Goal: Task Accomplishment & Management: Complete application form

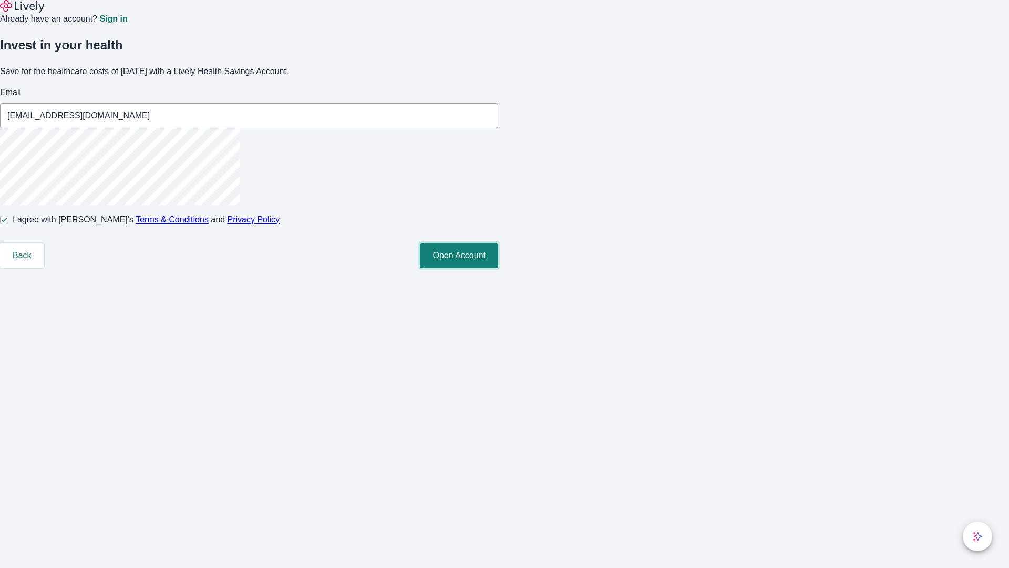
click at [498, 268] on button "Open Account" at bounding box center [459, 255] width 78 height 25
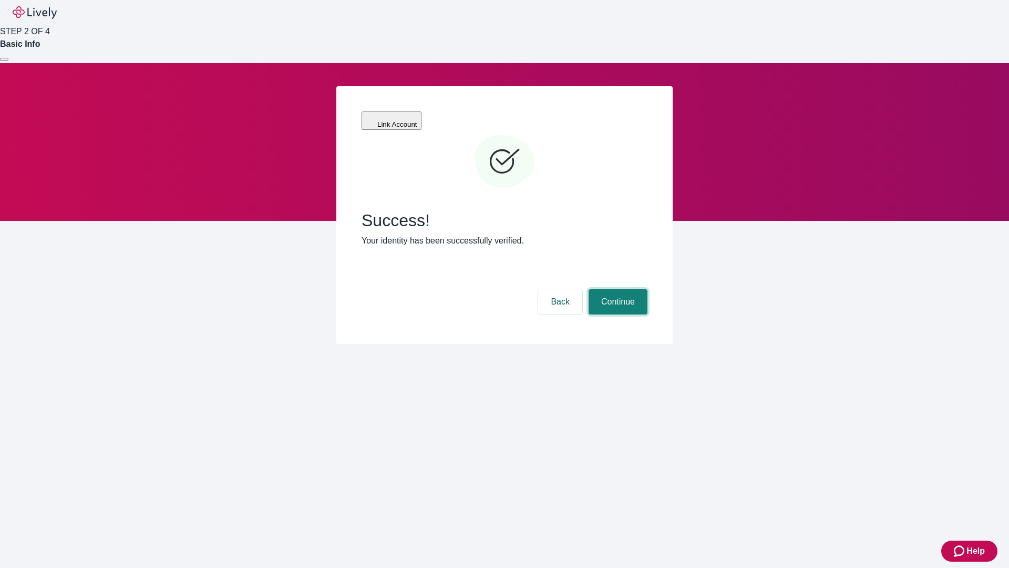
click at [617, 289] on button "Continue" at bounding box center [618, 301] width 59 height 25
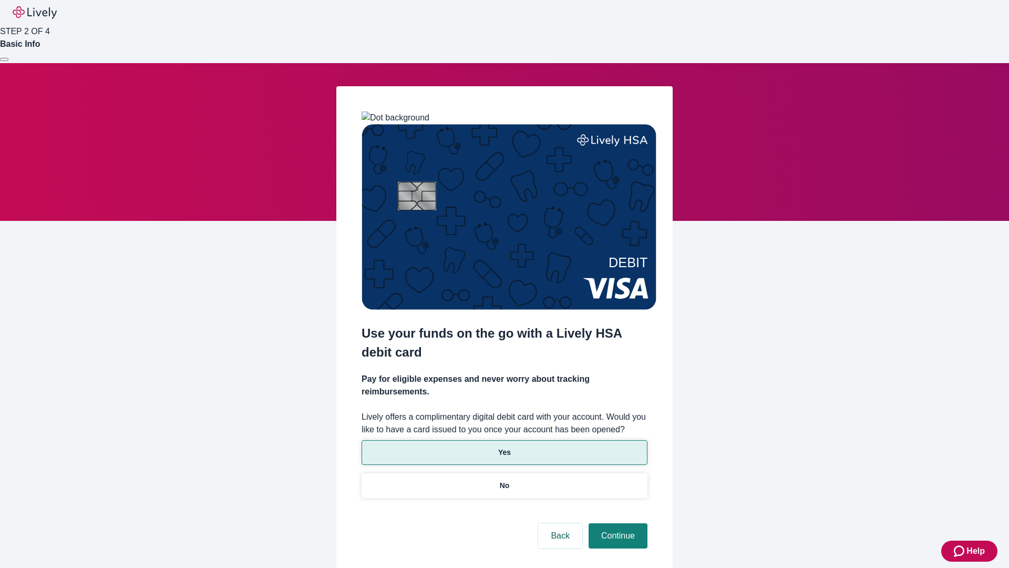
click at [504, 447] on p "Yes" at bounding box center [504, 452] width 13 height 11
click at [617, 523] on button "Continue" at bounding box center [618, 535] width 59 height 25
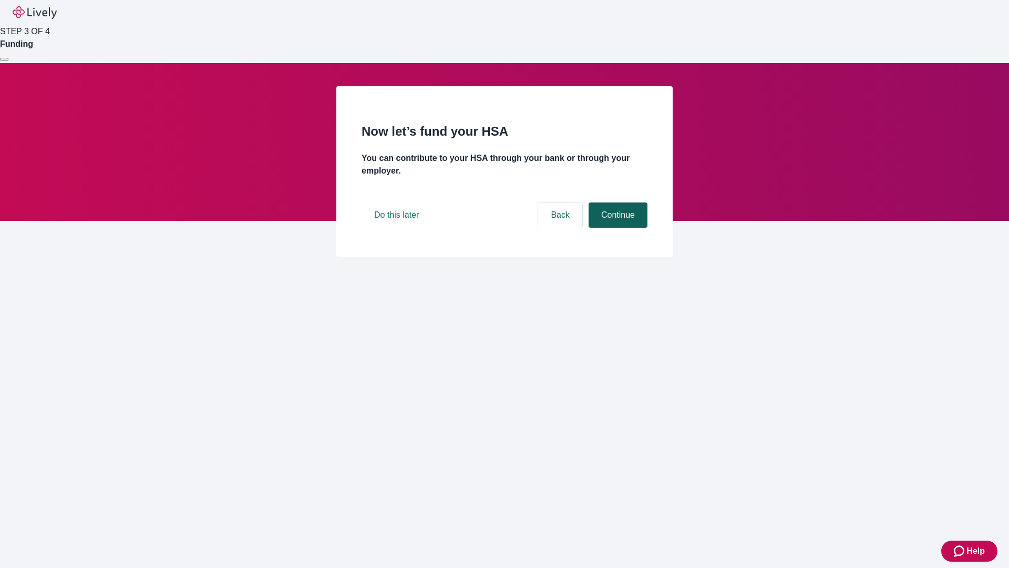
click at [617, 228] on button "Continue" at bounding box center [618, 214] width 59 height 25
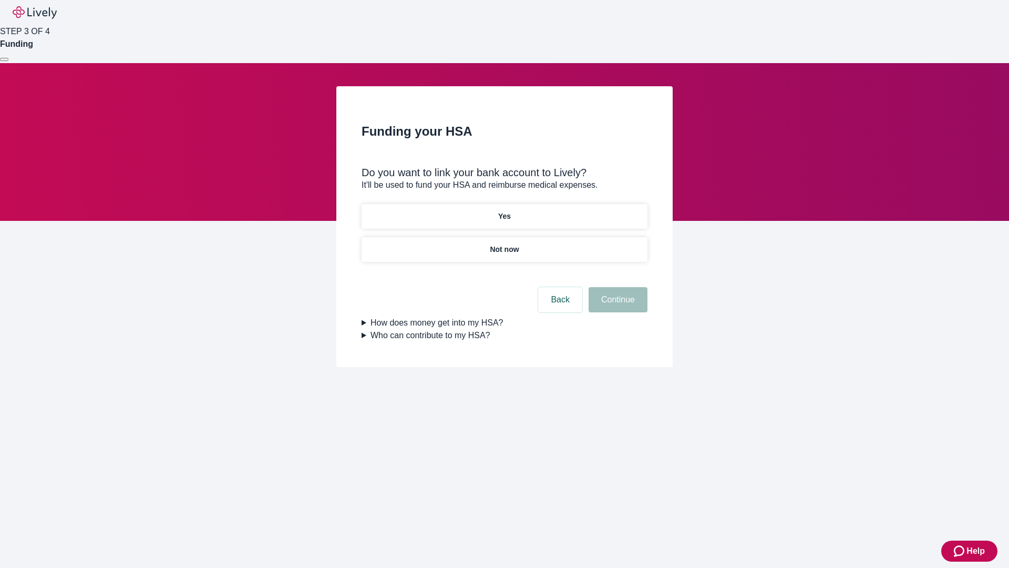
click at [504, 244] on p "Not now" at bounding box center [504, 249] width 29 height 11
click at [617, 306] on button "Continue" at bounding box center [618, 299] width 59 height 25
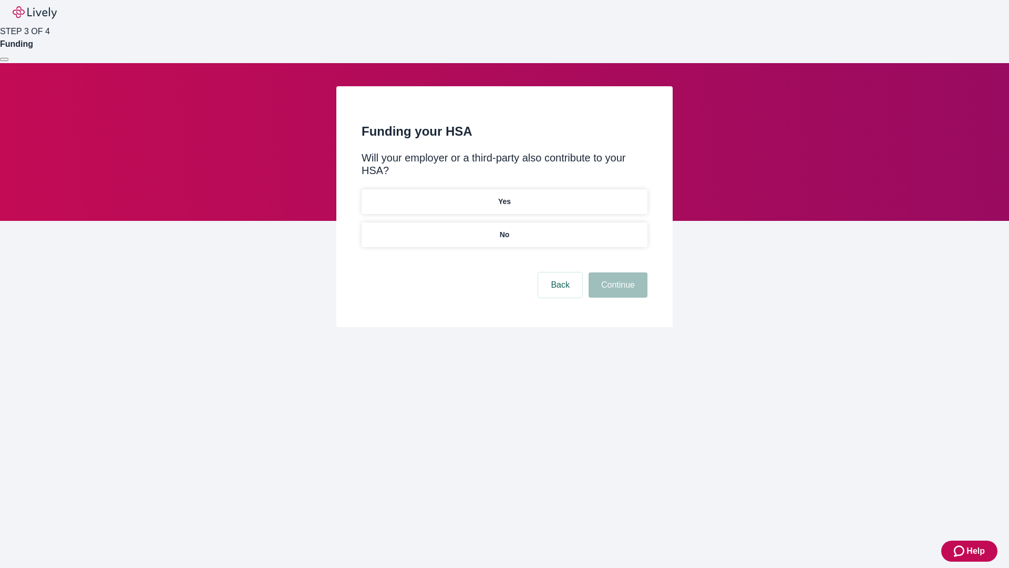
click at [504, 229] on p "No" at bounding box center [505, 234] width 10 height 11
click at [617, 272] on button "Continue" at bounding box center [618, 284] width 59 height 25
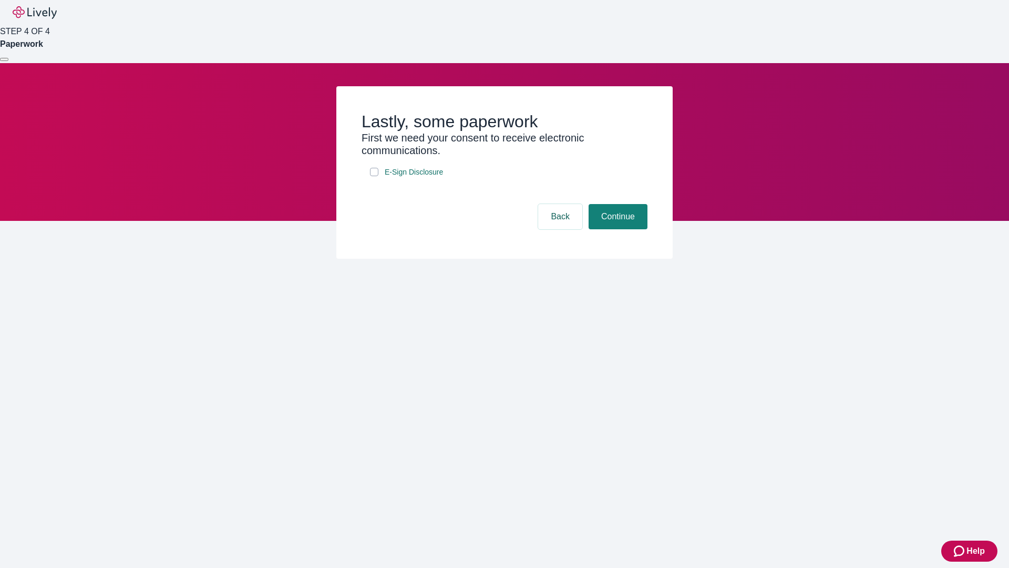
click at [374, 176] on input "E-Sign Disclosure" at bounding box center [374, 172] width 8 height 8
checkbox input "true"
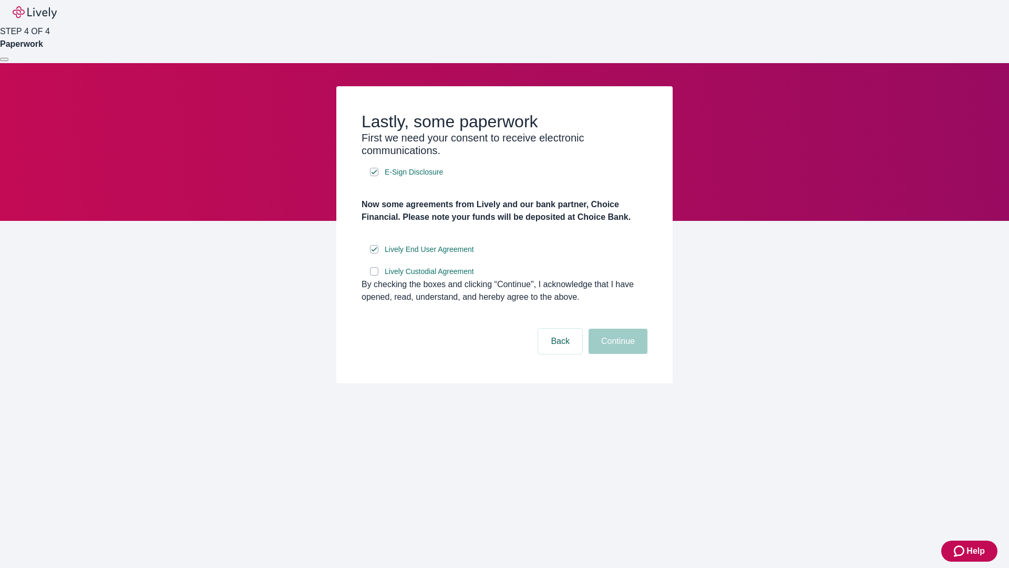
click at [374, 275] on input "Lively Custodial Agreement" at bounding box center [374, 271] width 8 height 8
checkbox input "true"
click at [617, 354] on button "Continue" at bounding box center [618, 341] width 59 height 25
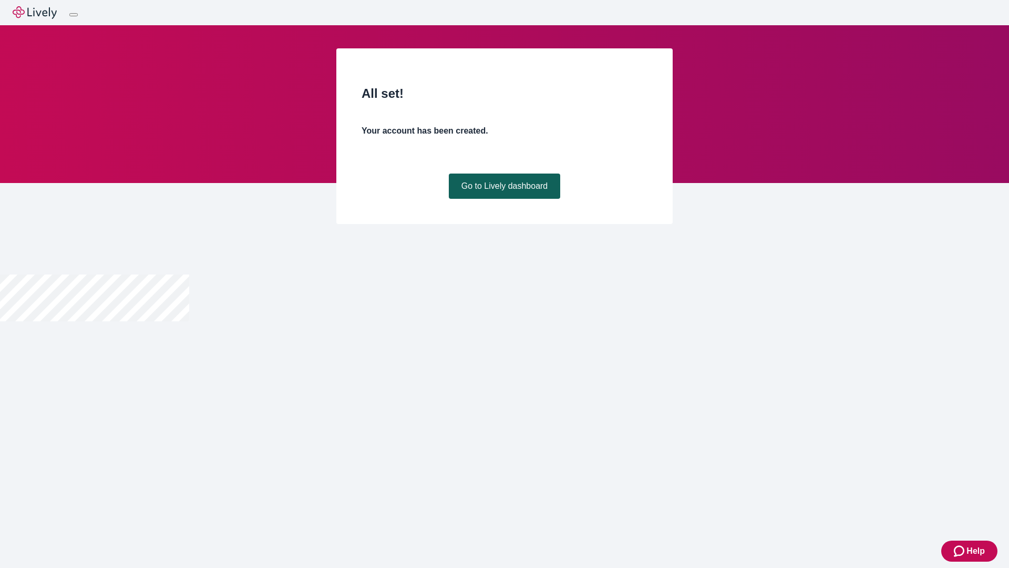
click at [504, 199] on link "Go to Lively dashboard" at bounding box center [505, 185] width 112 height 25
